Goal: Task Accomplishment & Management: Use online tool/utility

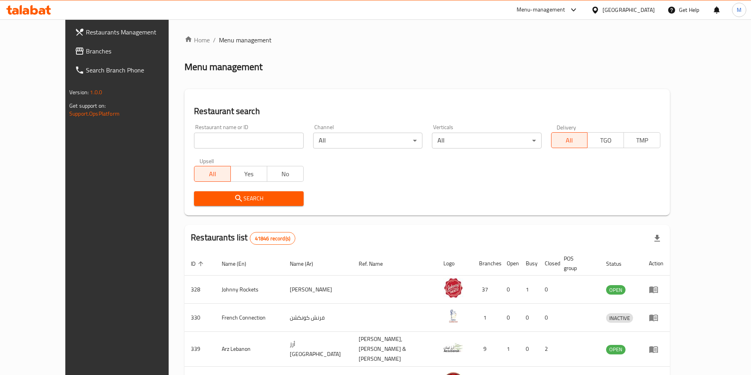
click at [222, 143] on input "search" at bounding box center [248, 141] width 109 height 16
type input "tasty station"
click at [200, 199] on span "Search" at bounding box center [248, 199] width 97 height 10
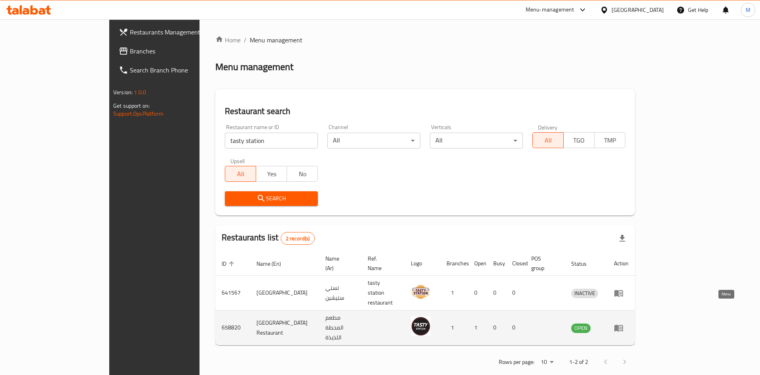
click at [624, 323] on icon "enhanced table" at bounding box center [619, 328] width 10 height 10
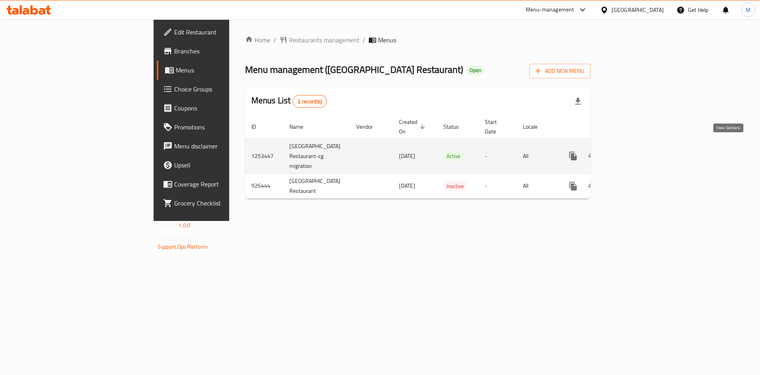
click at [634, 152] on icon "enhanced table" at bounding box center [630, 155] width 7 height 7
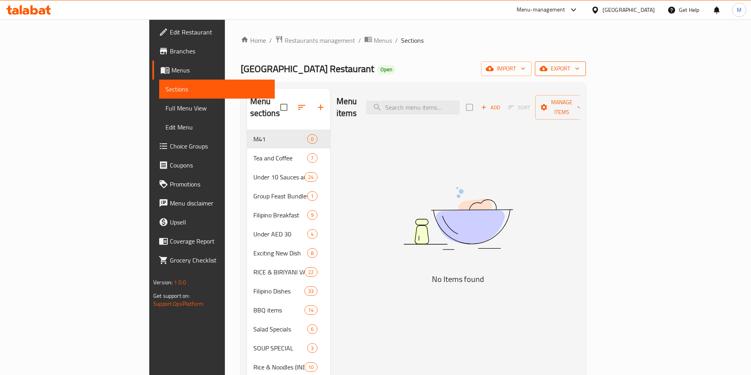
click at [580, 70] on span "export" at bounding box center [560, 69] width 38 height 10
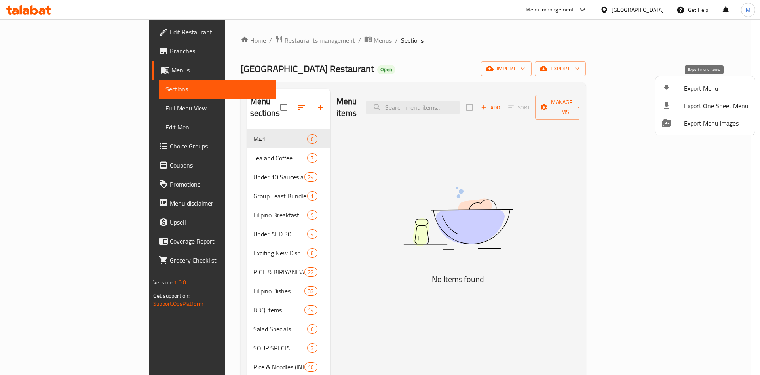
click at [698, 90] on span "Export Menu" at bounding box center [716, 89] width 65 height 10
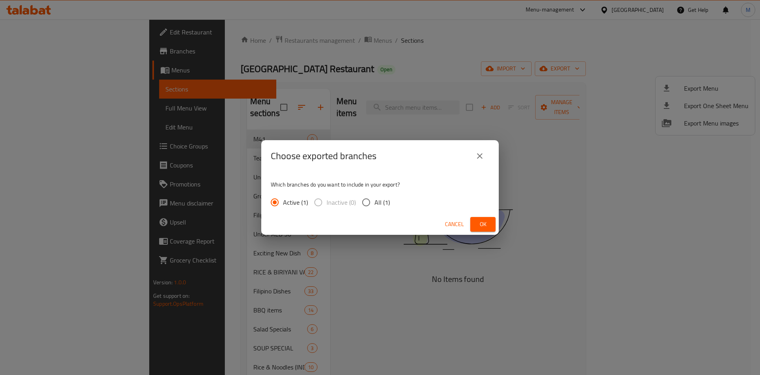
click at [486, 226] on span "Ok" at bounding box center [483, 224] width 13 height 10
